Goal: Task Accomplishment & Management: Complete application form

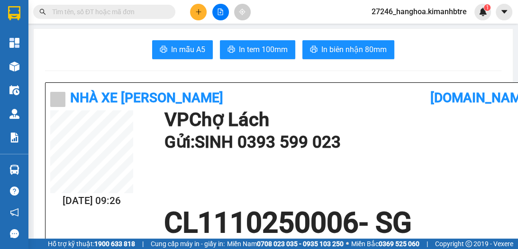
click at [199, 11] on icon "plus" at bounding box center [198, 12] width 7 height 7
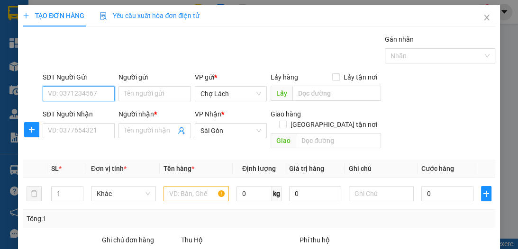
click at [95, 96] on input "SĐT Người Gửi" at bounding box center [79, 93] width 72 height 15
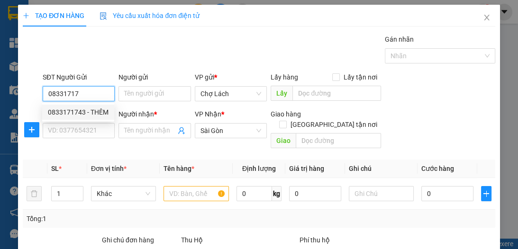
click at [83, 110] on div "0833171743 - THÊM" at bounding box center [78, 112] width 61 height 10
type input "0833171743"
type input "THÊM"
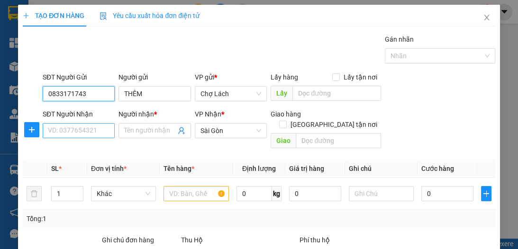
type input "0833171743"
click at [95, 132] on input "SĐT Người Nhận" at bounding box center [79, 130] width 72 height 15
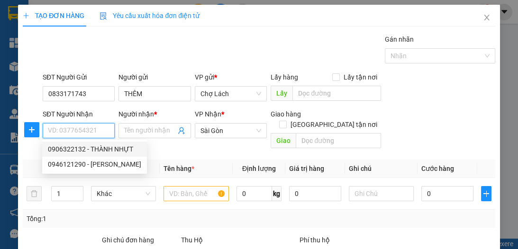
click at [115, 148] on div "0906322132 - THÀNH NHỰT" at bounding box center [94, 149] width 93 height 10
type input "0906322132"
type input "THÀNH NHỰT"
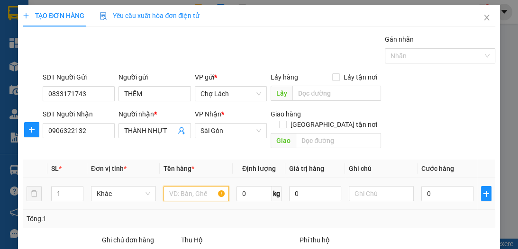
drag, startPoint x: 178, startPoint y: 181, endPoint x: 184, endPoint y: 182, distance: 5.8
click at [179, 186] on input "text" at bounding box center [195, 193] width 65 height 15
type input "1T"
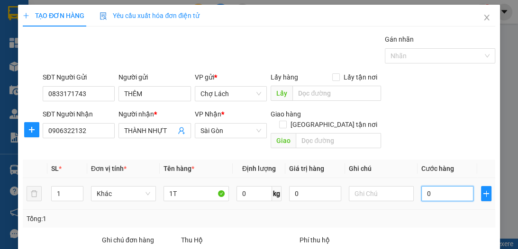
click at [428, 186] on input "0" at bounding box center [447, 193] width 52 height 15
type input "3"
type input "30"
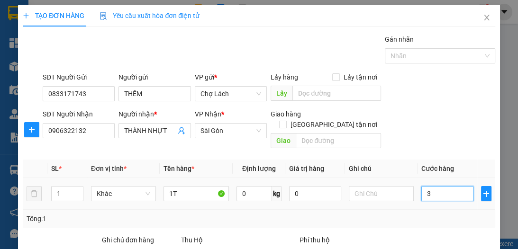
type input "30"
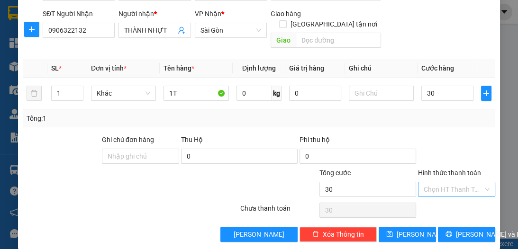
click at [442, 183] on input "Hình thức thanh toán" at bounding box center [453, 189] width 59 height 14
type input "30.000"
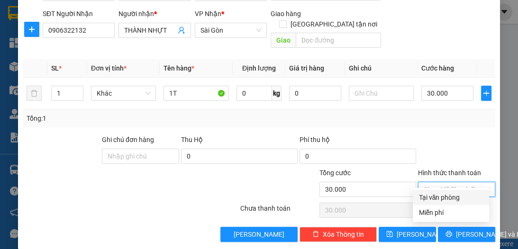
click at [445, 197] on div "Tại văn phòng" at bounding box center [450, 197] width 65 height 10
type input "0"
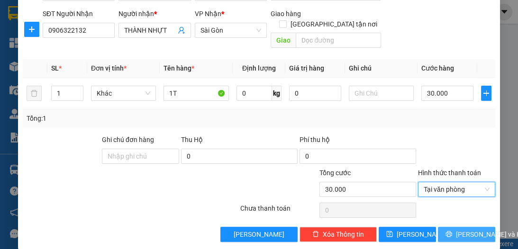
click at [463, 229] on span "[PERSON_NAME] và In" at bounding box center [489, 234] width 66 height 10
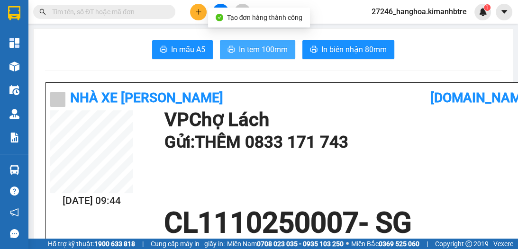
click at [260, 49] on span "In tem 100mm" at bounding box center [263, 50] width 49 height 12
